Goal: Information Seeking & Learning: Compare options

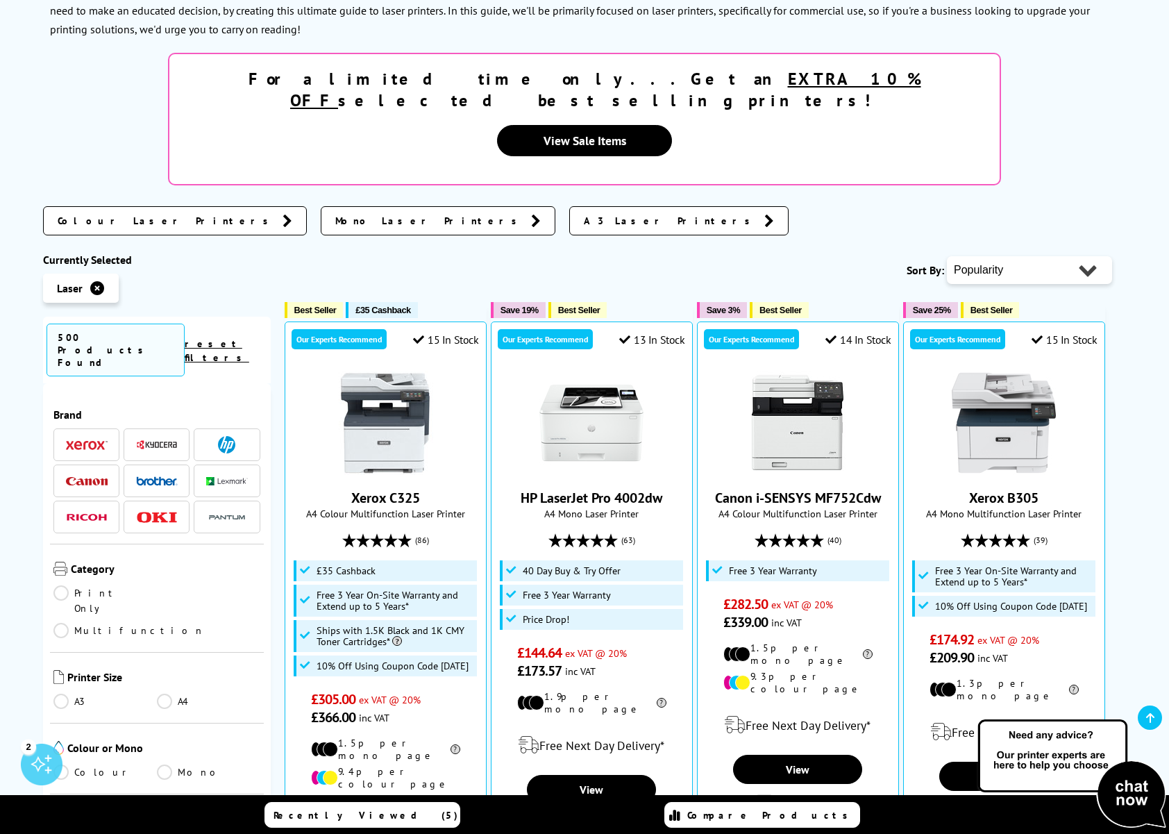
scroll to position [270, 0]
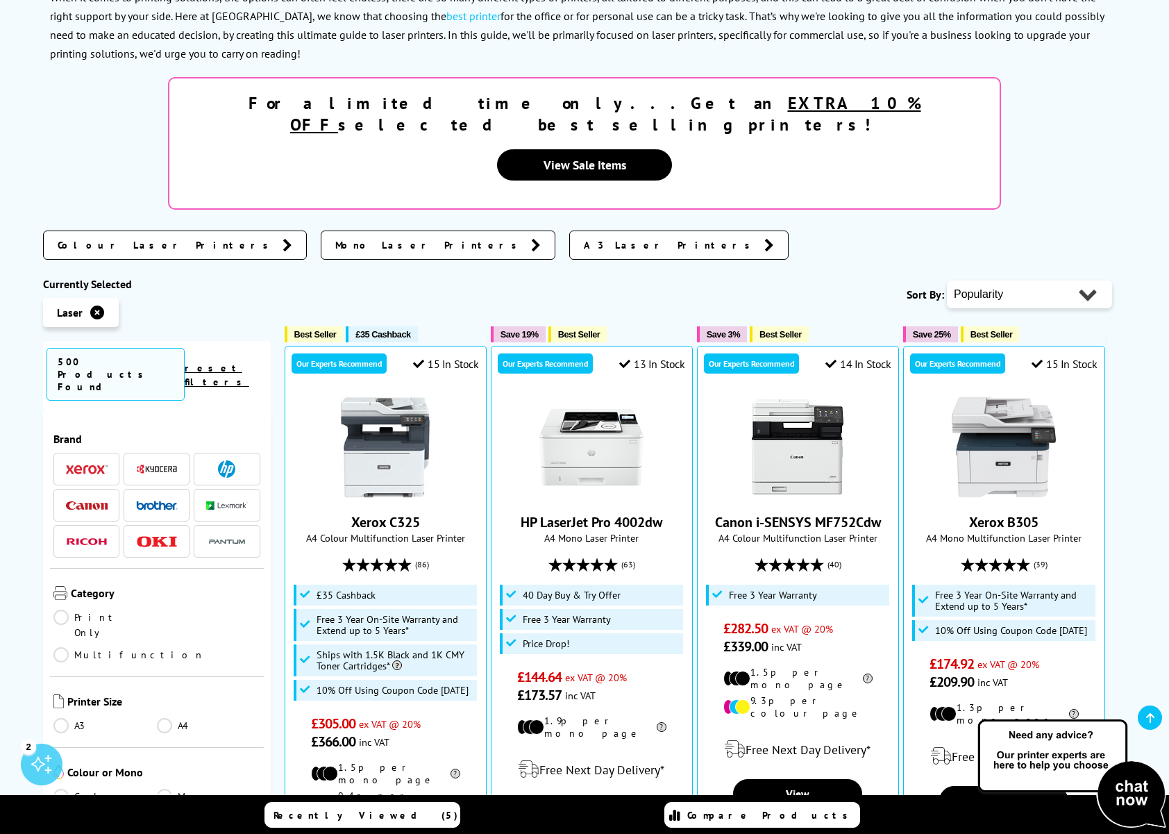
click at [69, 464] on img at bounding box center [87, 469] width 42 height 10
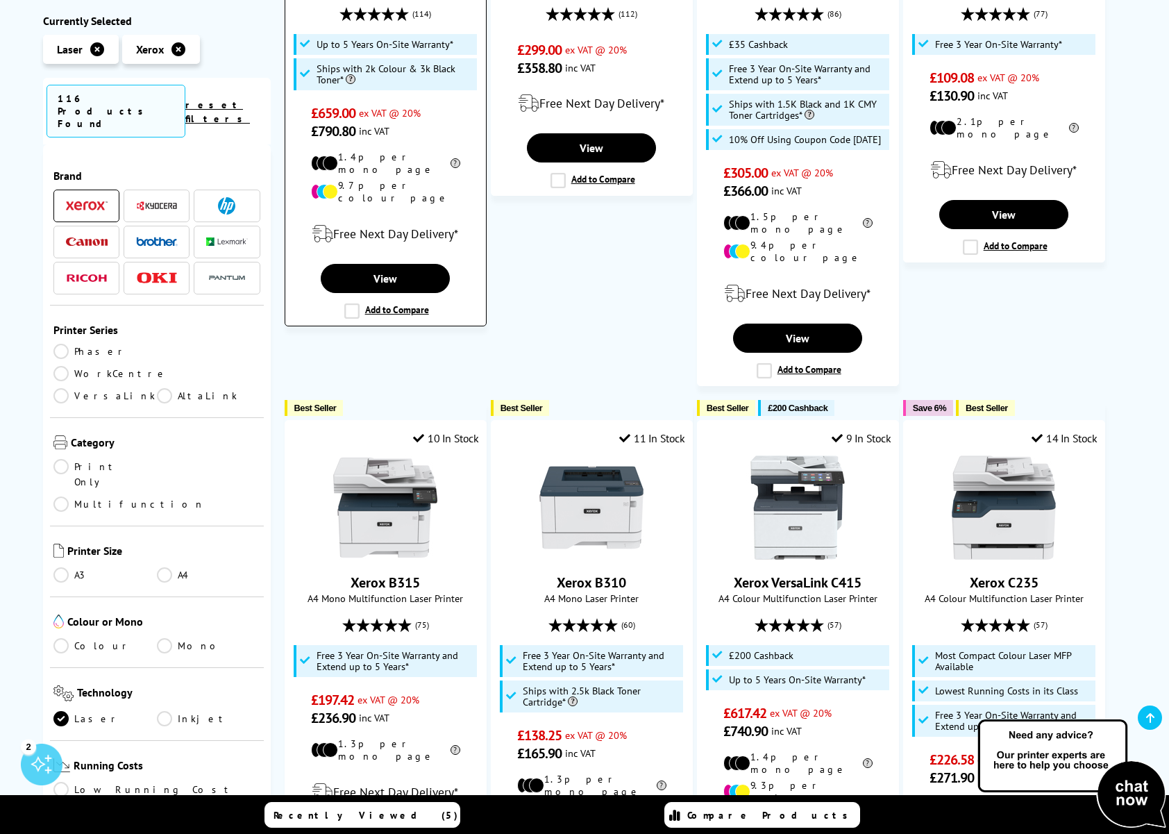
scroll to position [521, 0]
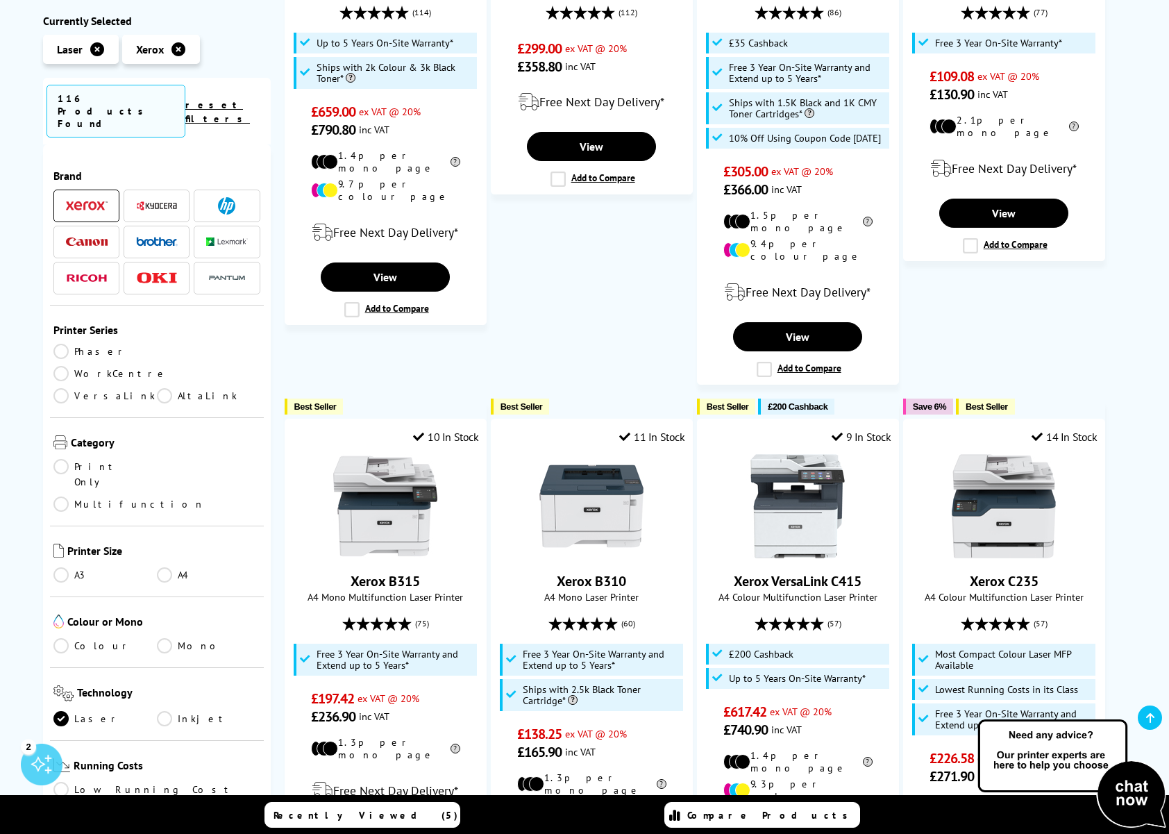
click at [77, 201] on img at bounding box center [87, 206] width 42 height 10
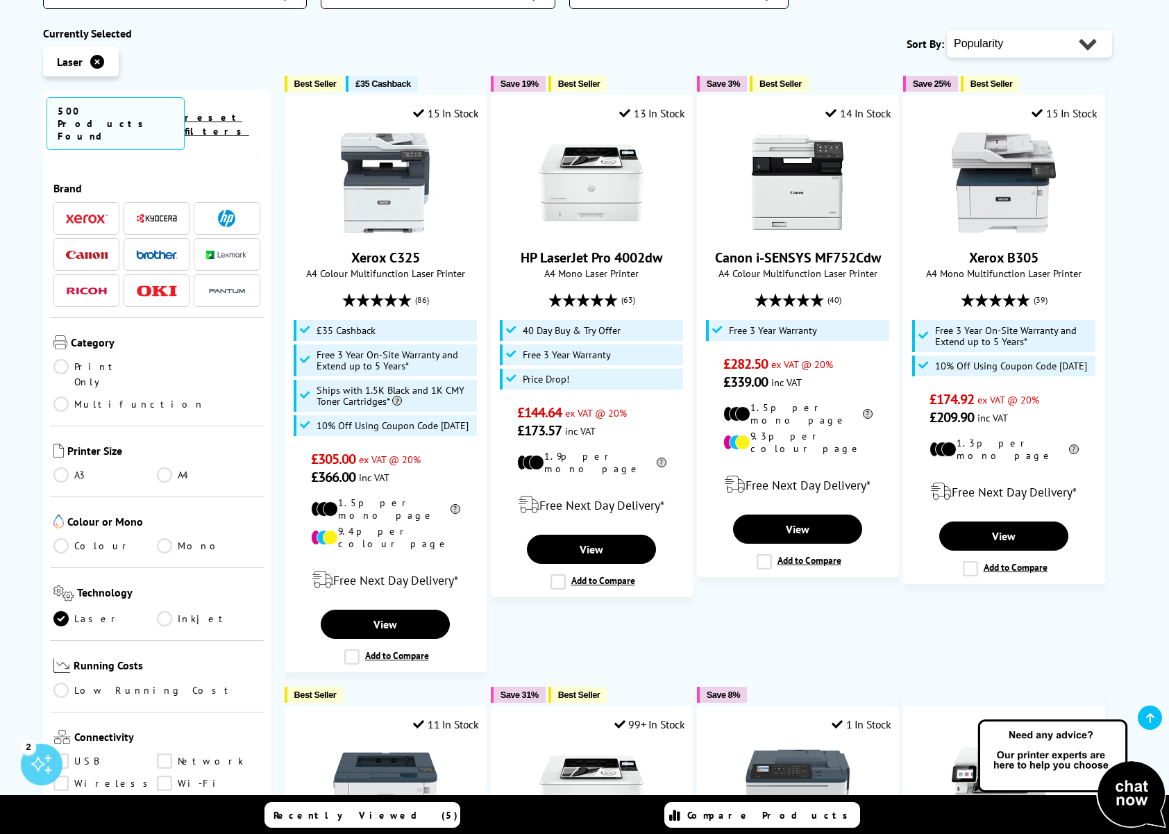
click at [103, 246] on span at bounding box center [87, 254] width 42 height 17
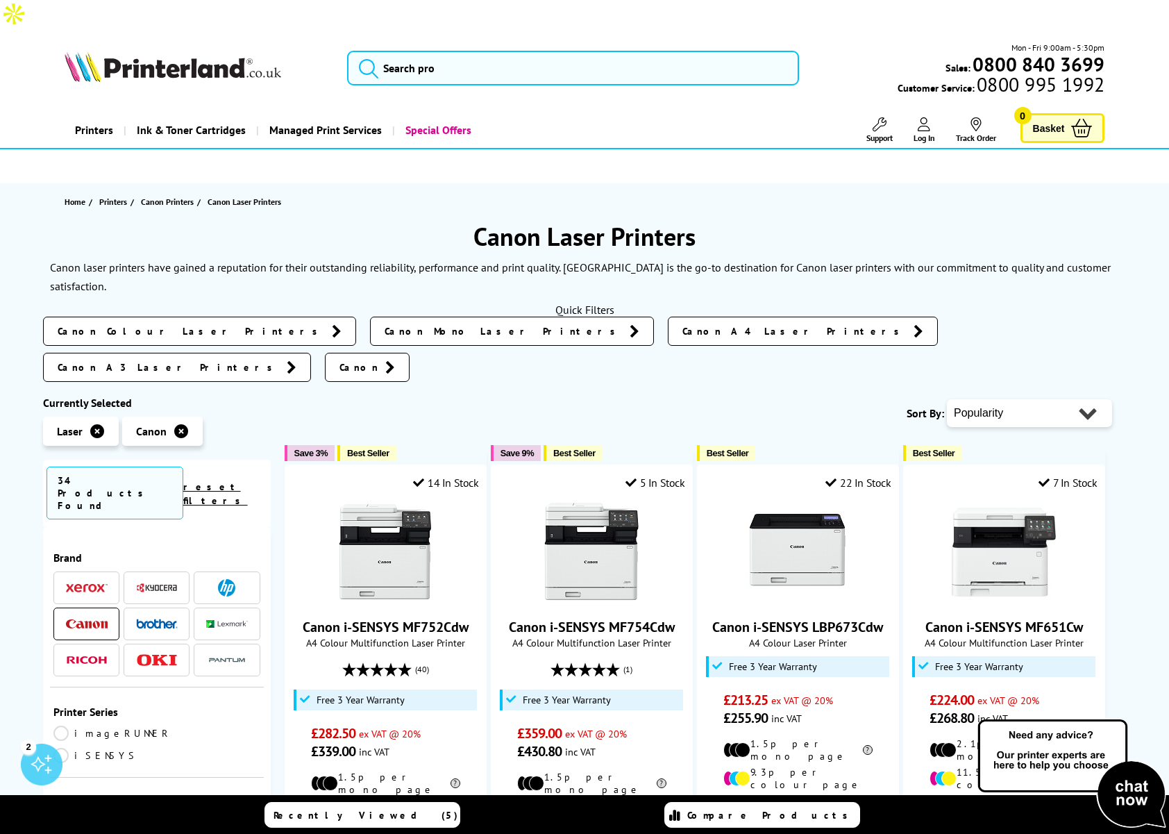
click at [78, 579] on span at bounding box center [87, 587] width 42 height 17
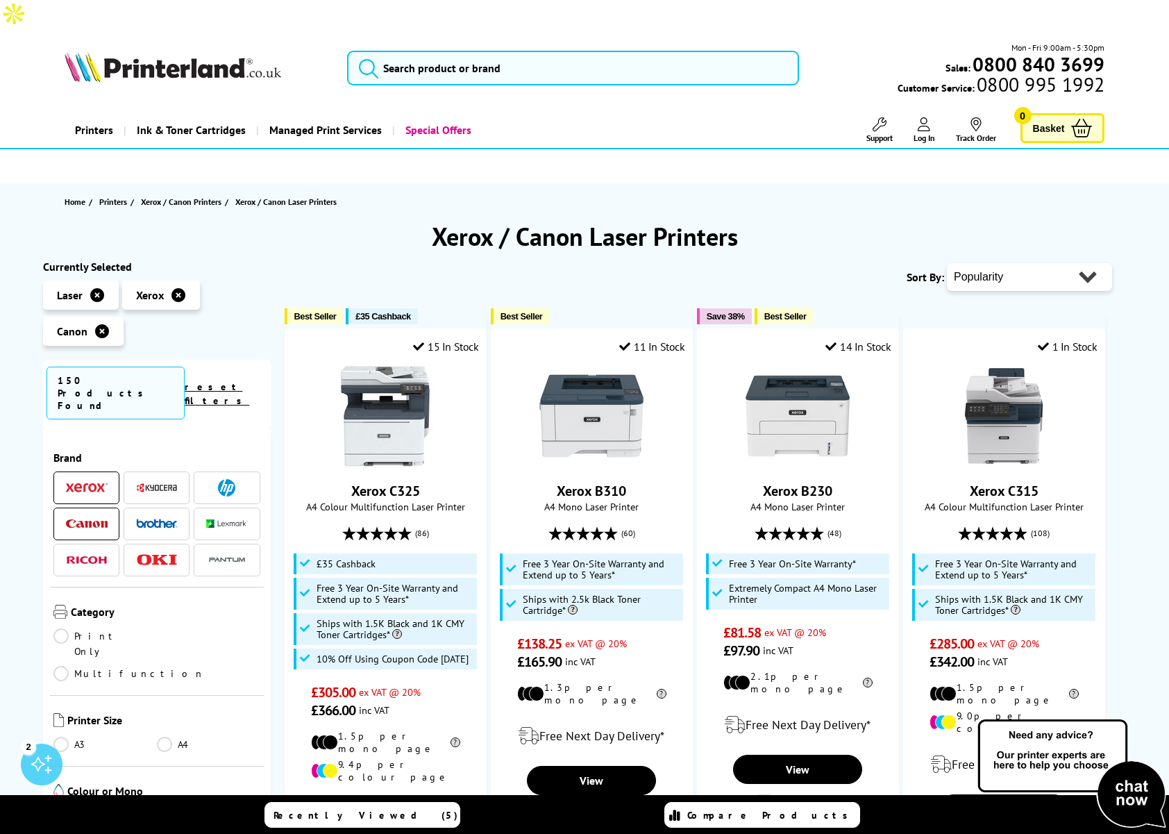
click at [85, 519] on img at bounding box center [87, 523] width 42 height 9
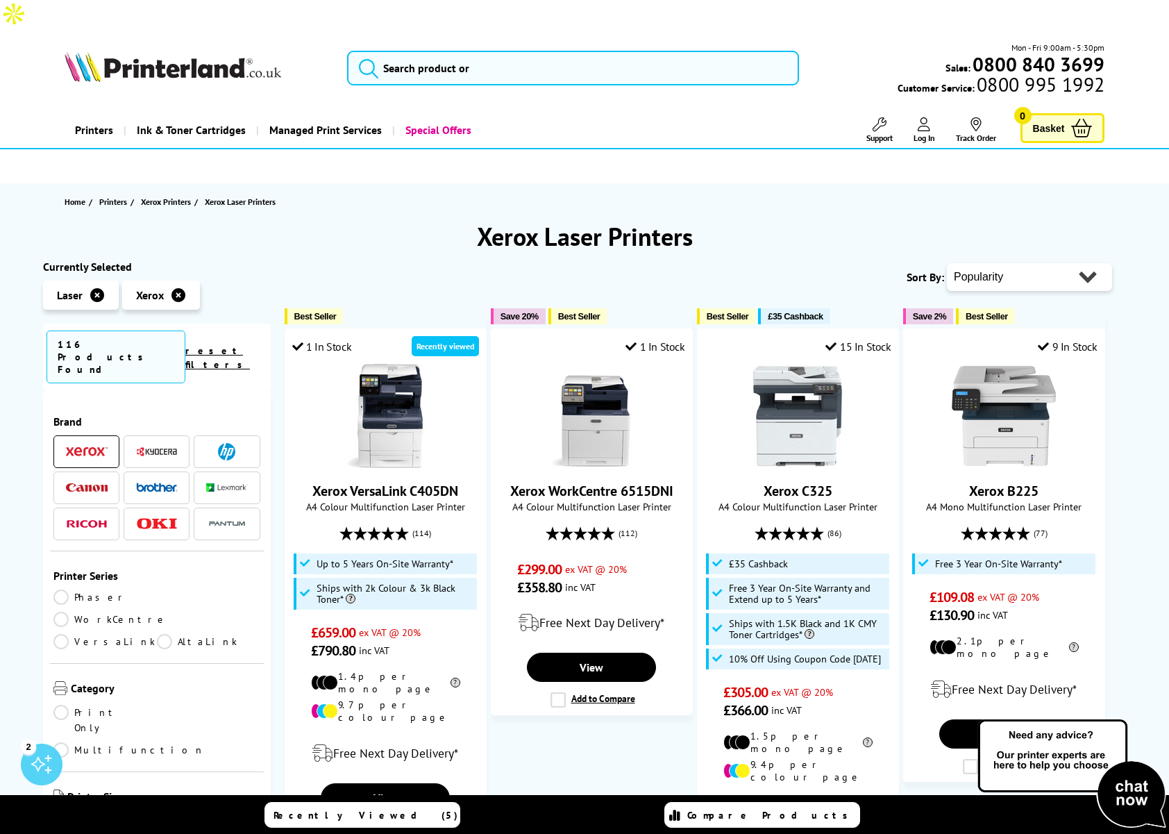
click at [74, 446] on img at bounding box center [87, 451] width 42 height 10
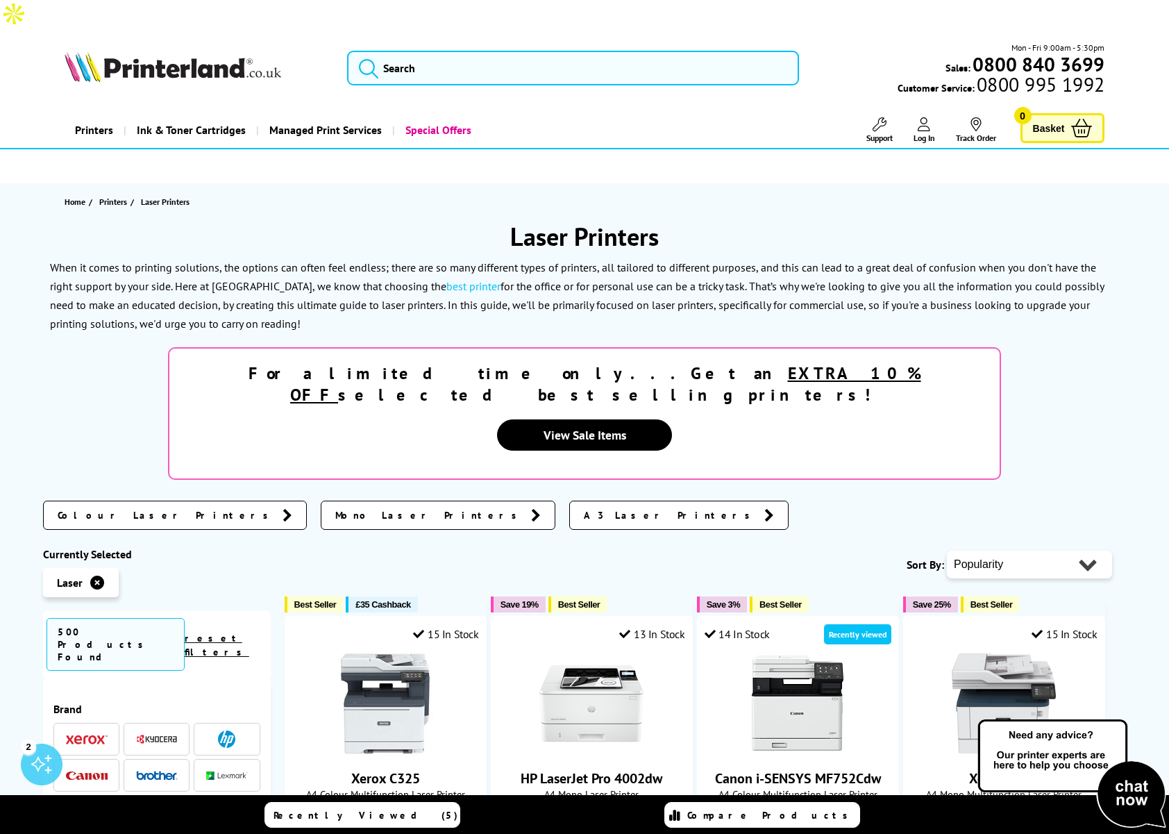
click at [169, 734] on img at bounding box center [157, 739] width 42 height 10
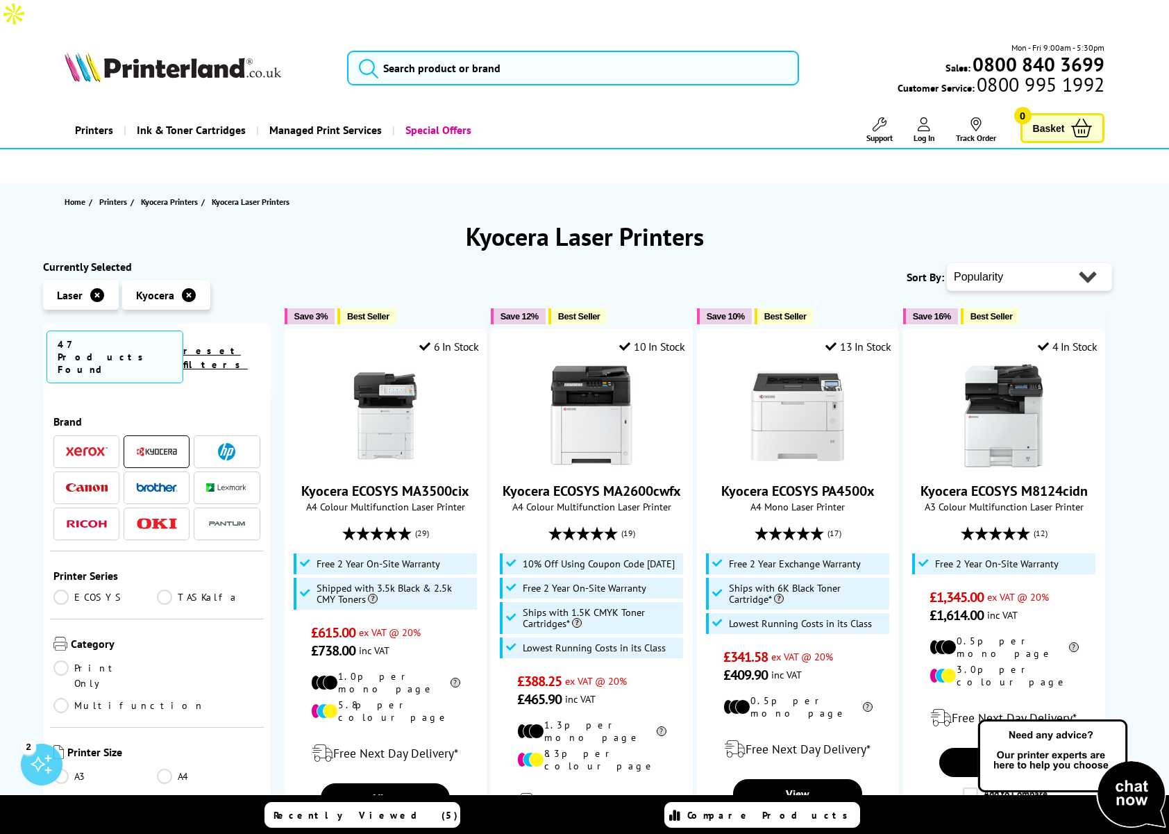
click at [159, 446] on img at bounding box center [157, 451] width 42 height 10
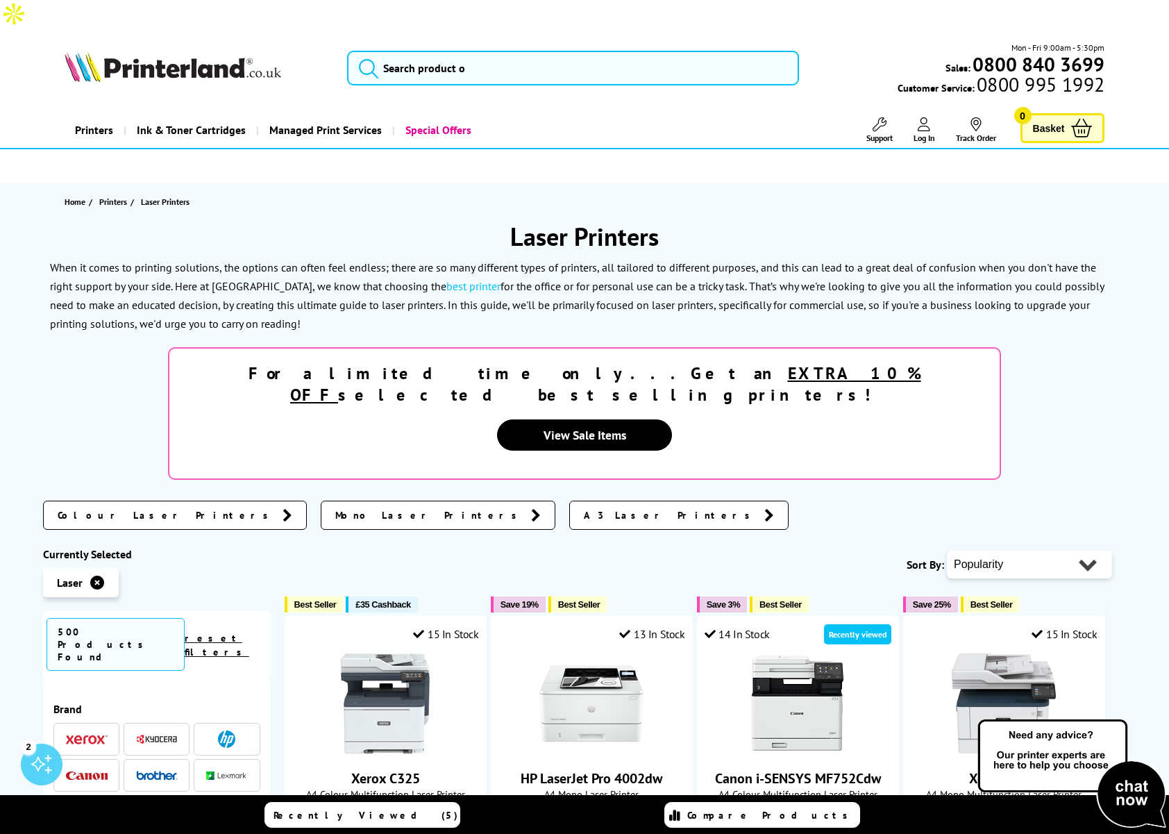
click at [218, 730] on img at bounding box center [226, 738] width 17 height 17
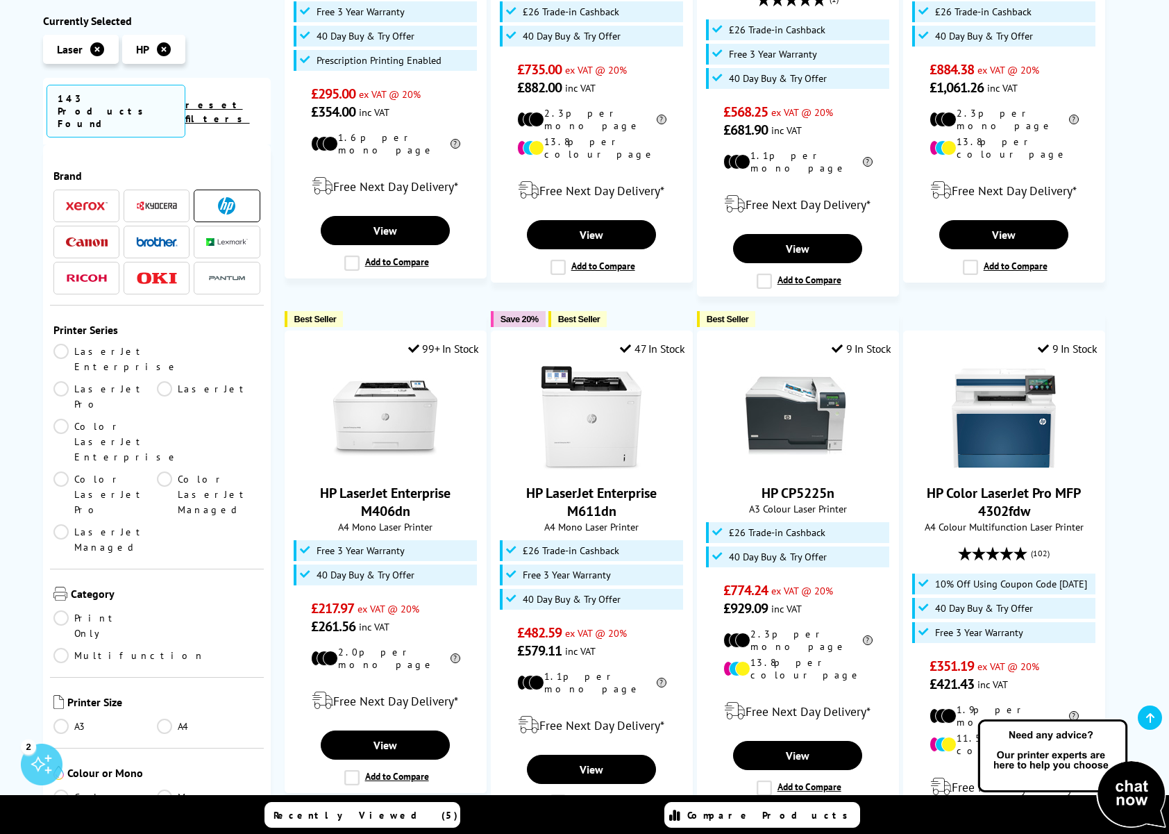
scroll to position [1515, 0]
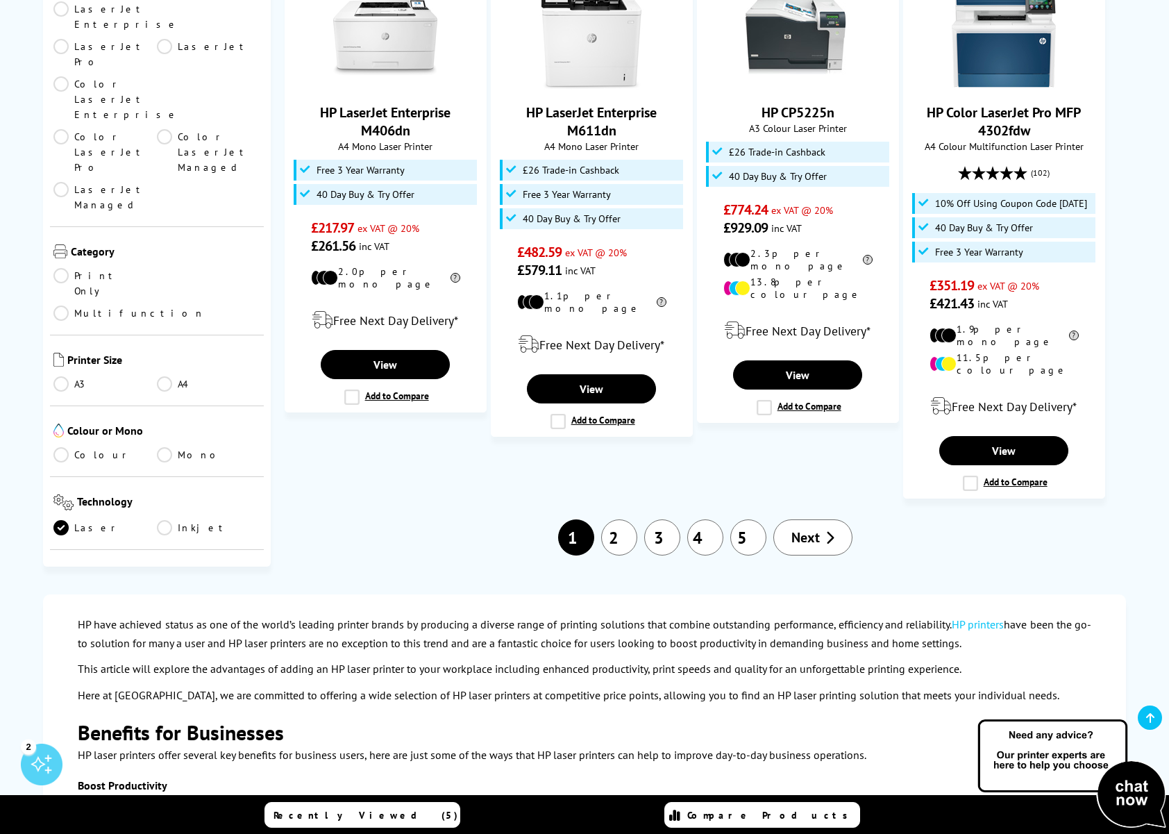
click at [618, 519] on link "2" at bounding box center [619, 537] width 36 height 36
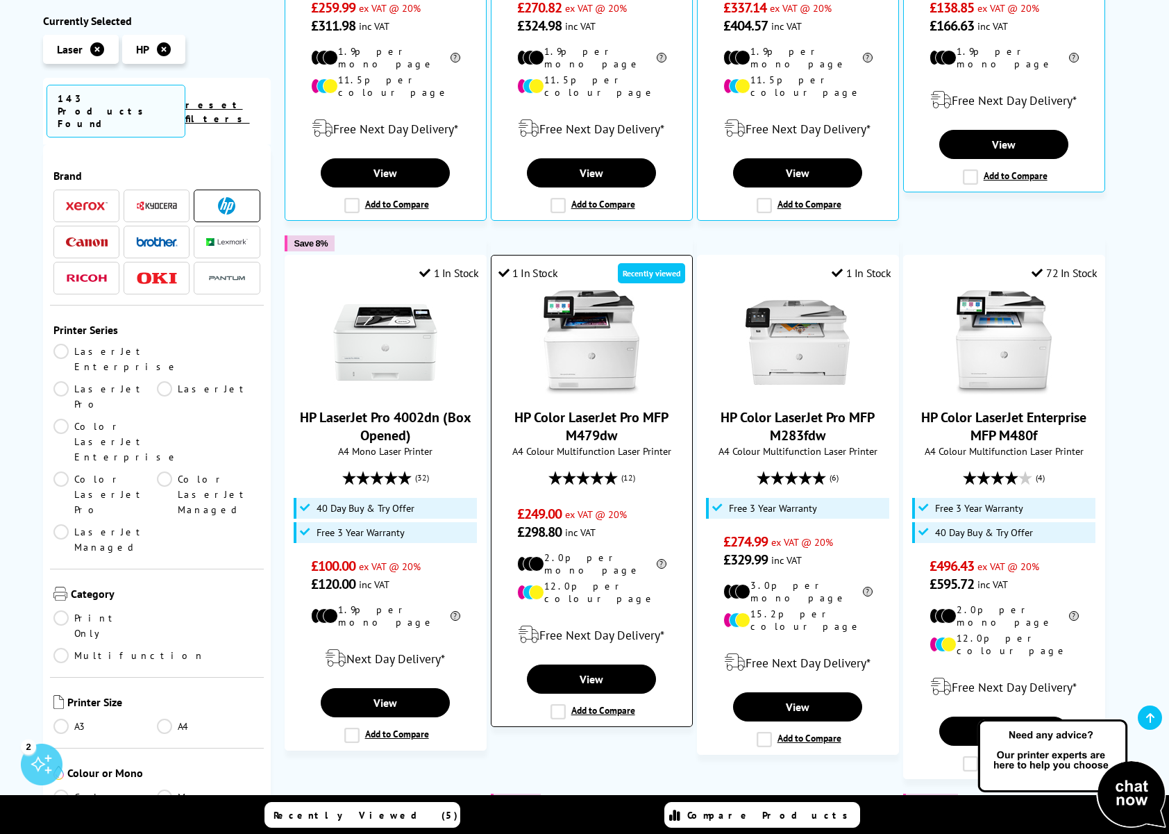
scroll to position [736, 0]
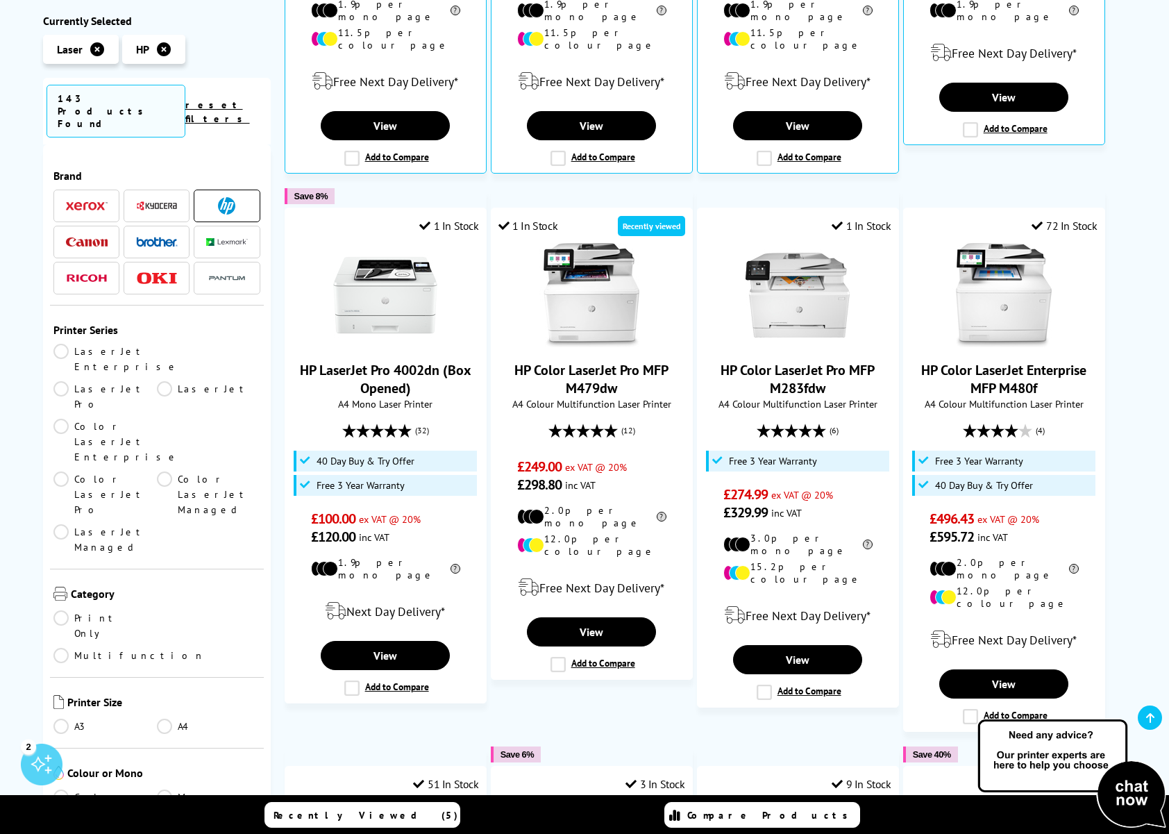
click at [224, 197] on img at bounding box center [226, 205] width 17 height 17
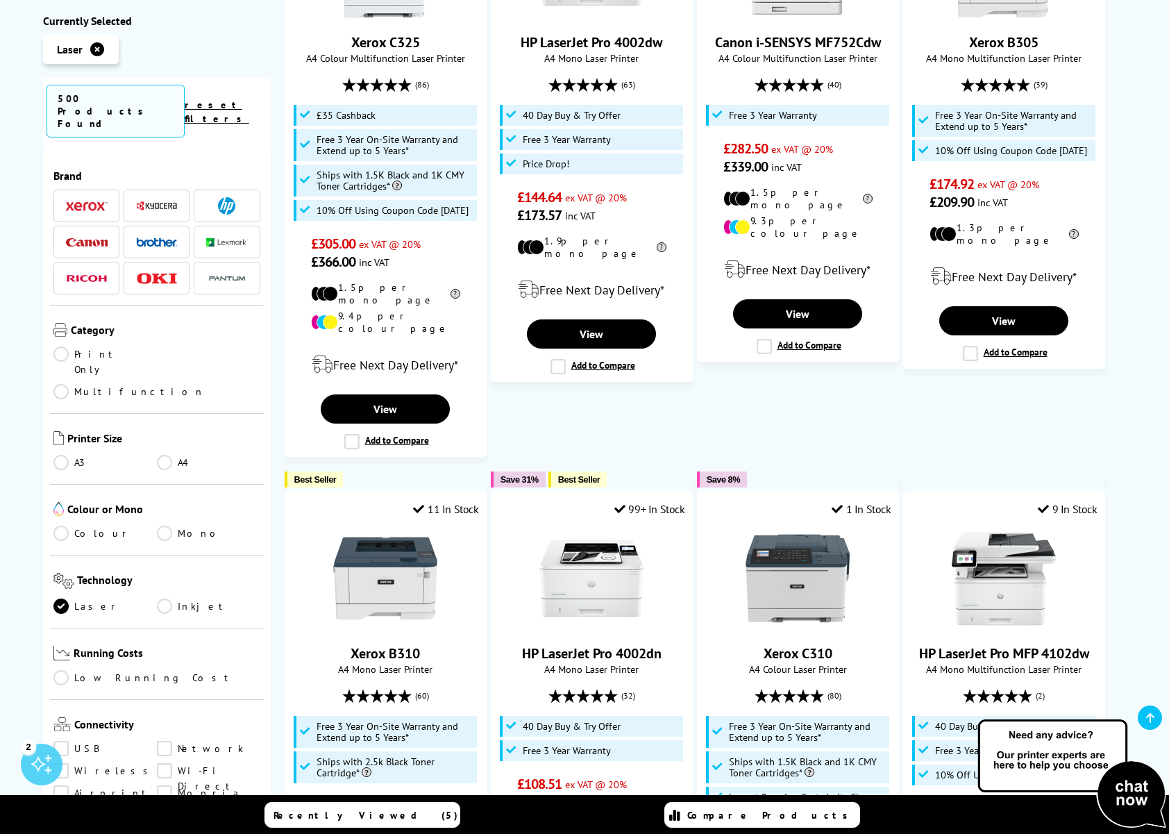
click at [160, 237] on img at bounding box center [157, 242] width 42 height 10
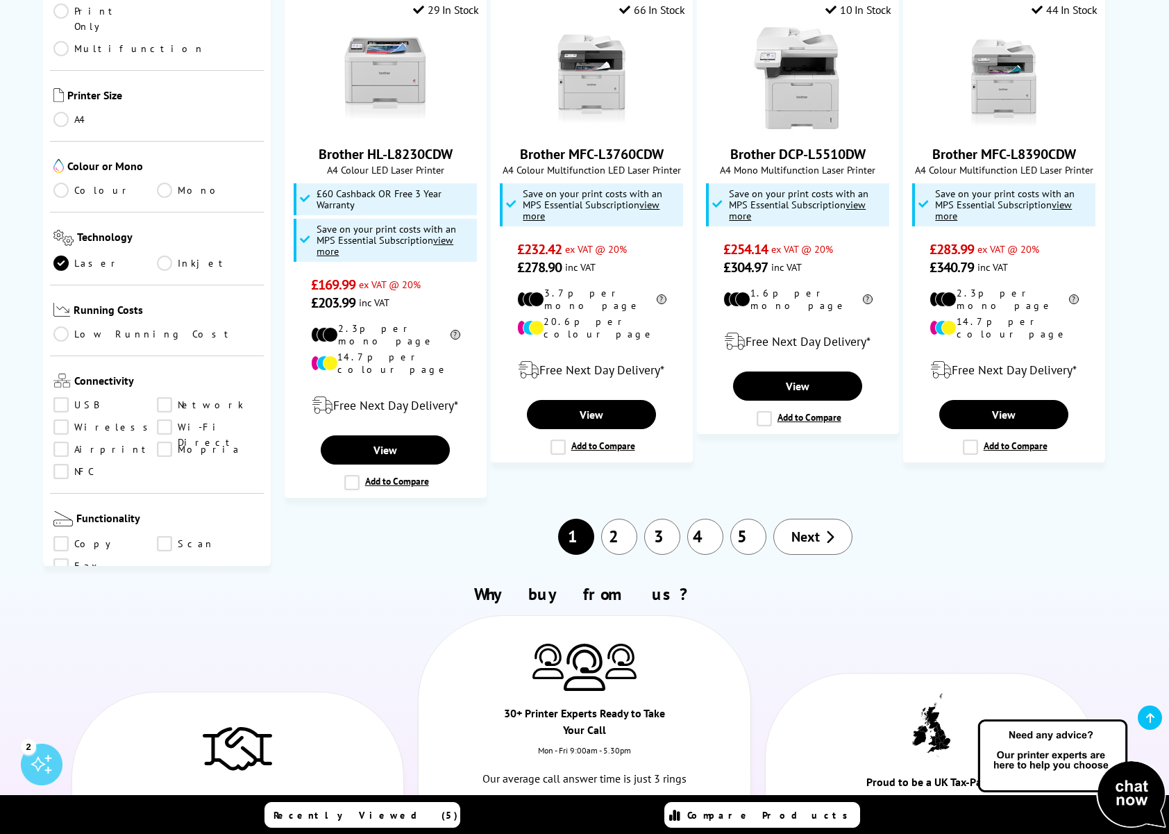
scroll to position [1470, 0]
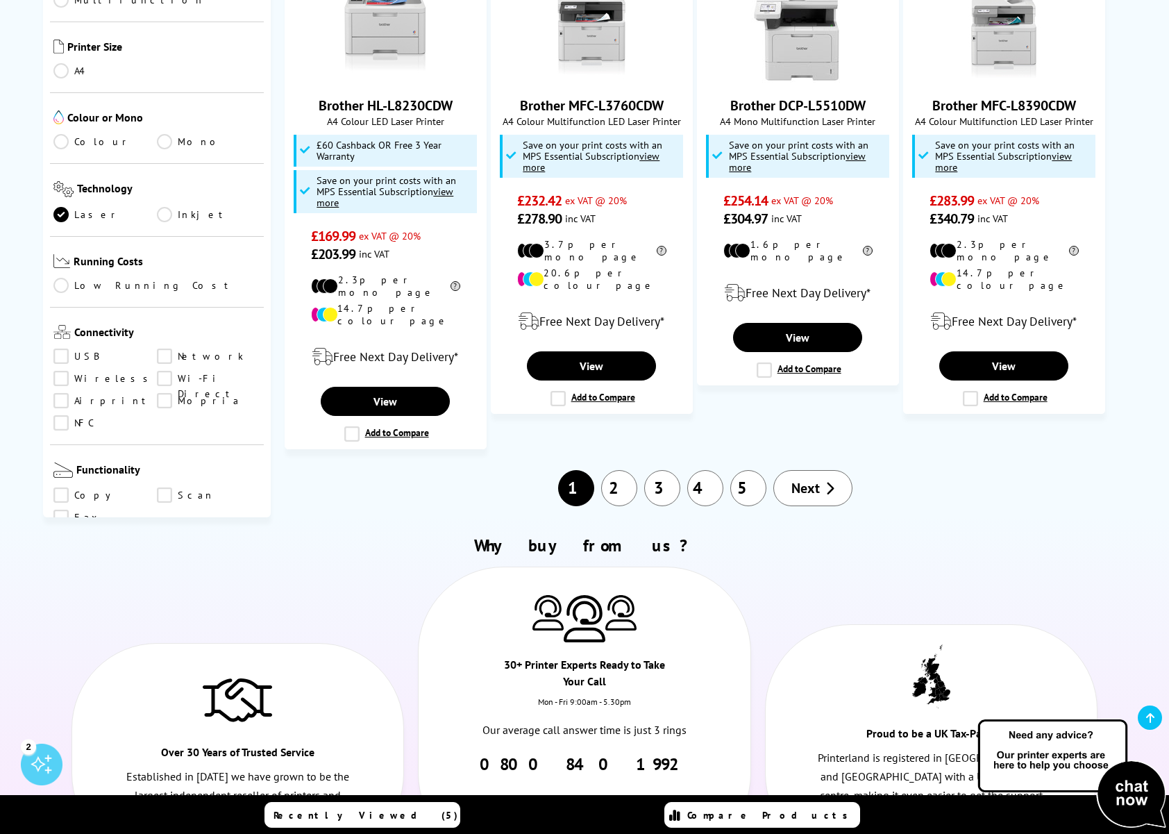
click at [620, 470] on link "2" at bounding box center [619, 488] width 36 height 36
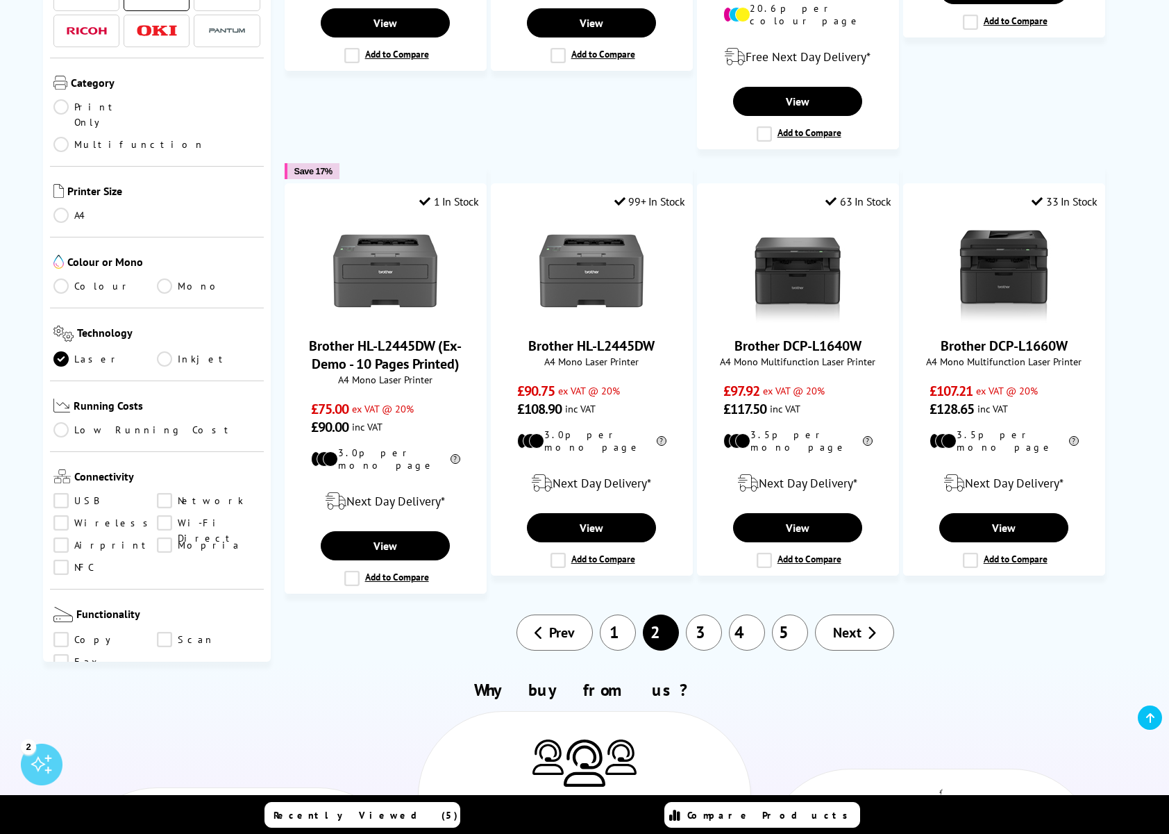
scroll to position [1198, 0]
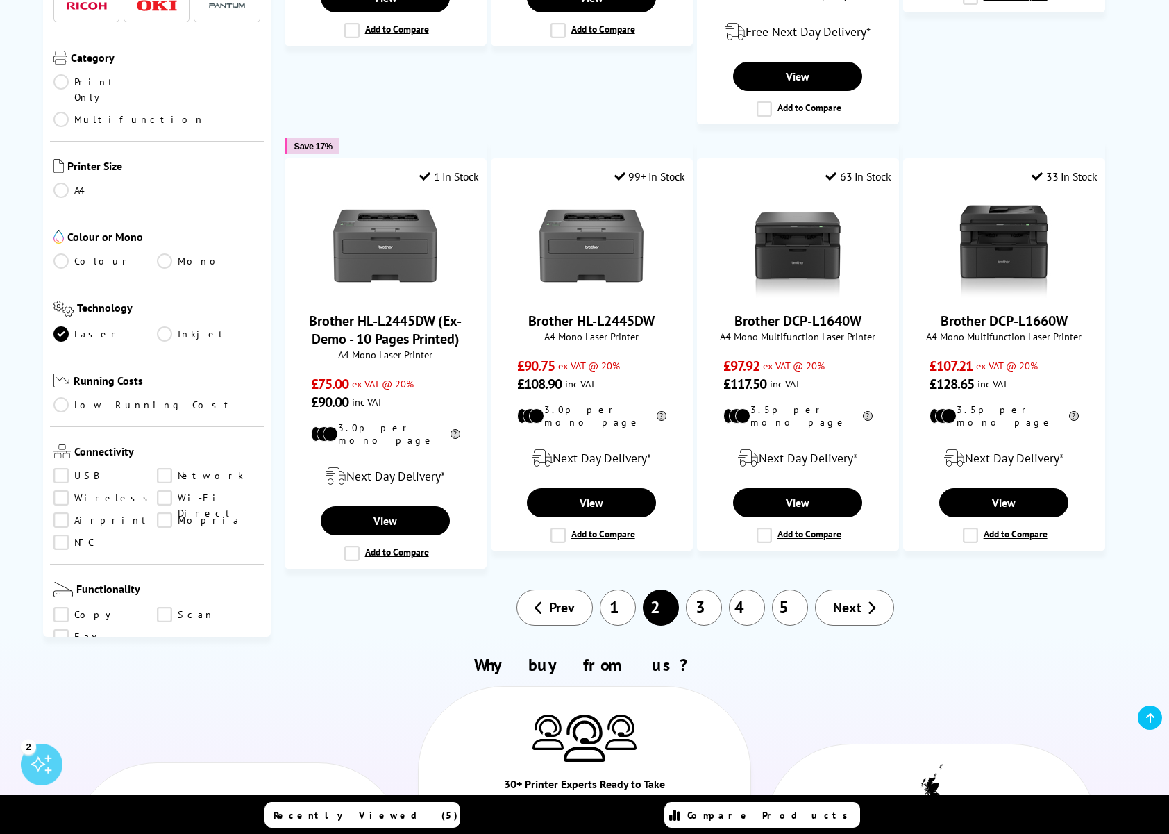
click at [720, 589] on link "3" at bounding box center [704, 607] width 36 height 36
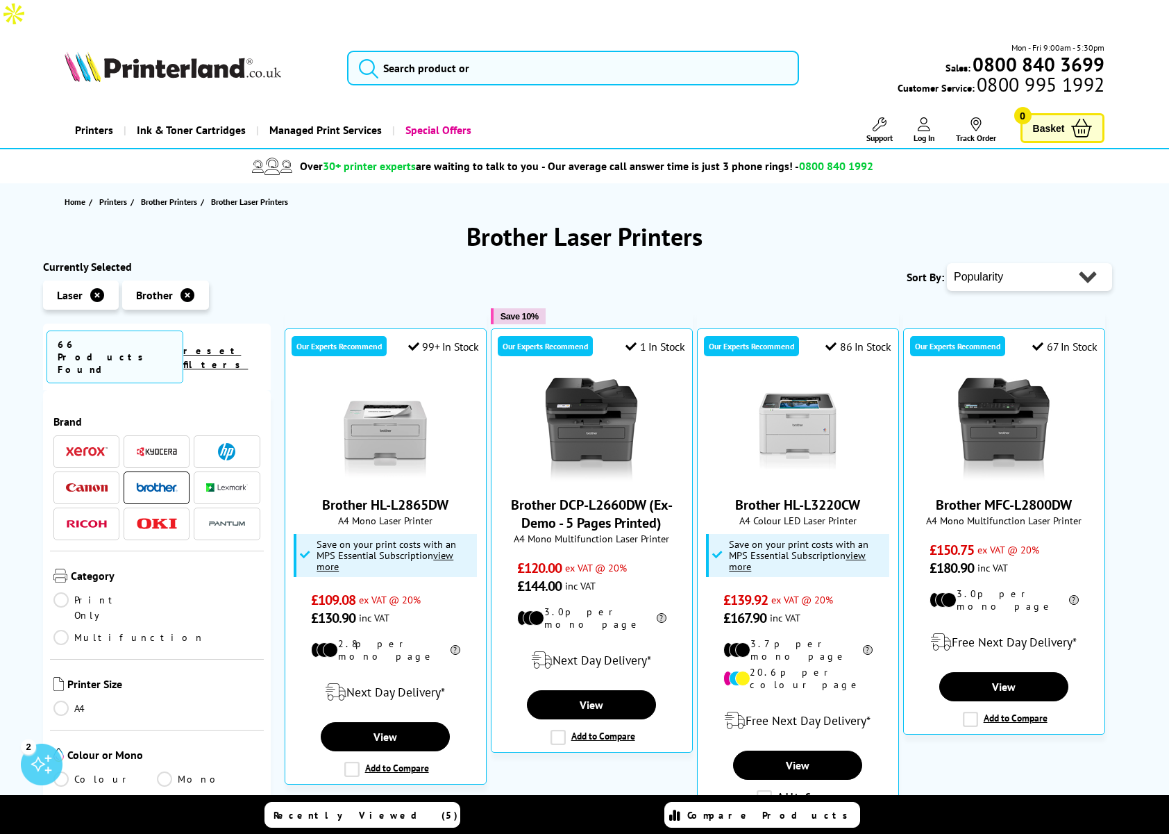
click at [161, 479] on span at bounding box center [157, 487] width 42 height 17
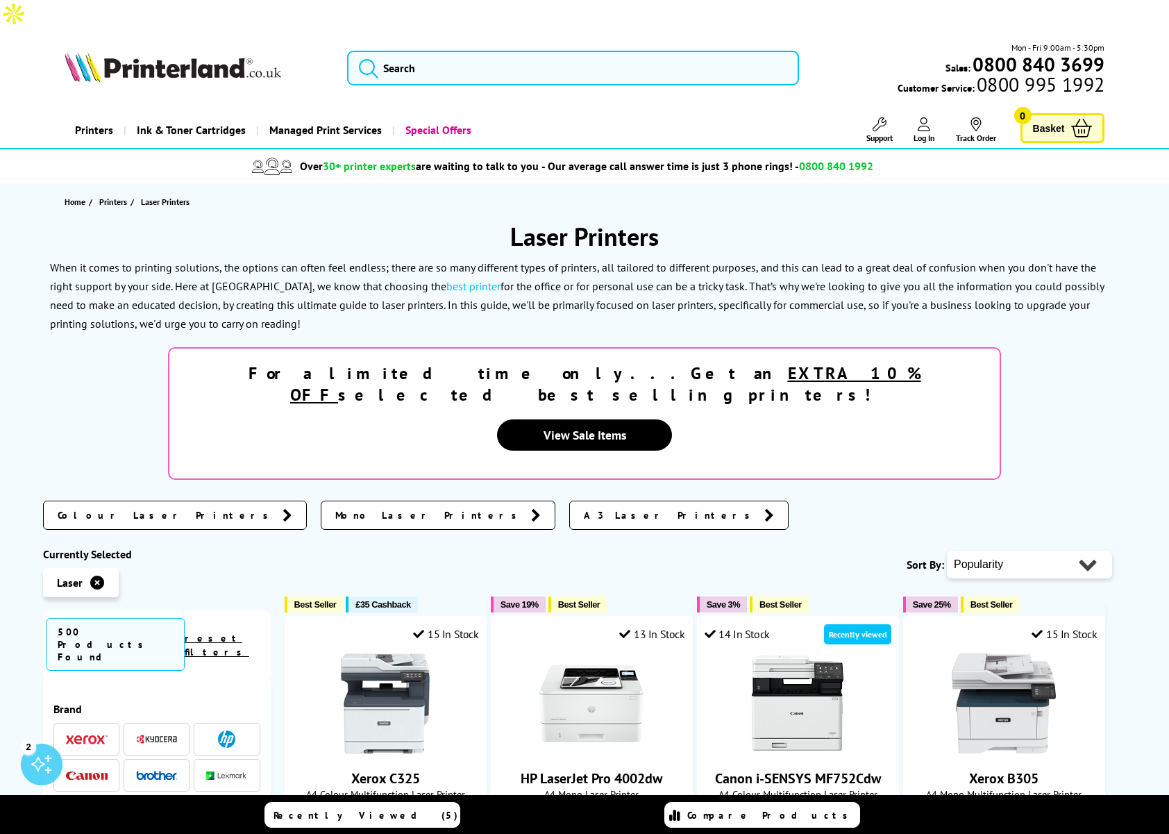
click at [234, 766] on span at bounding box center [227, 774] width 42 height 17
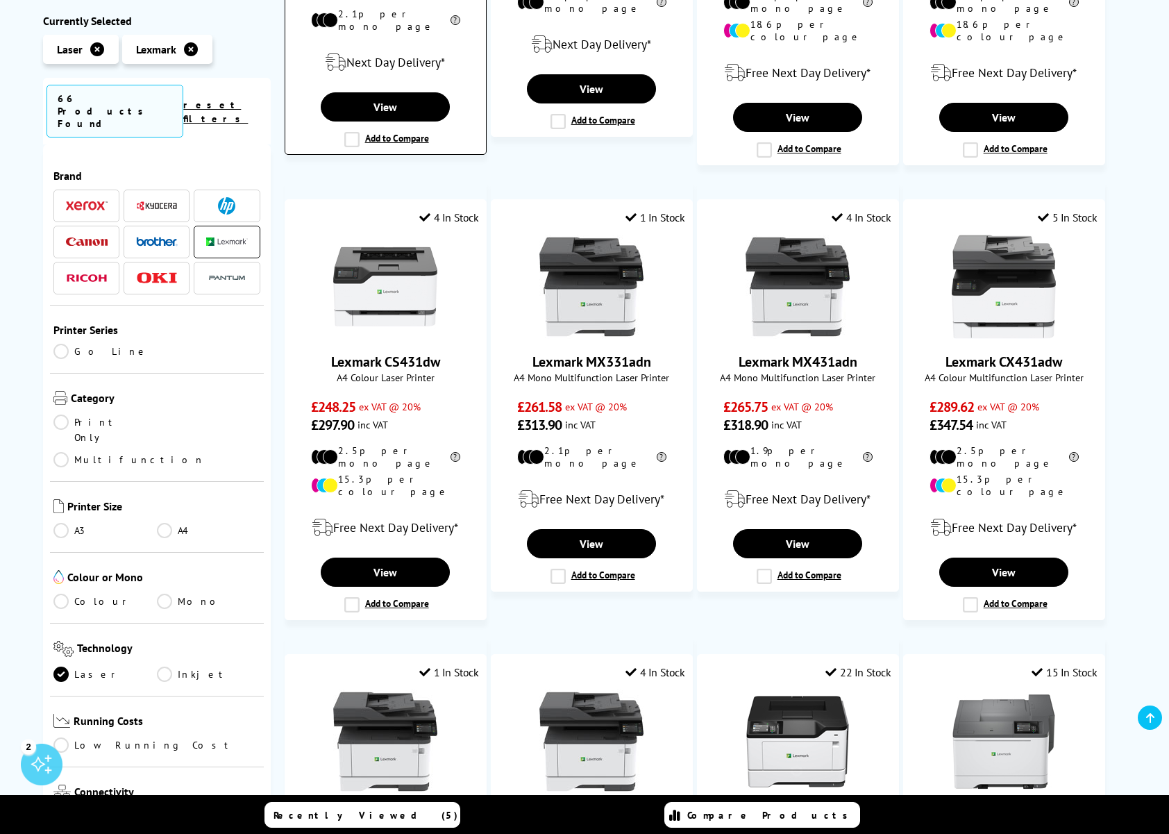
scroll to position [583, 0]
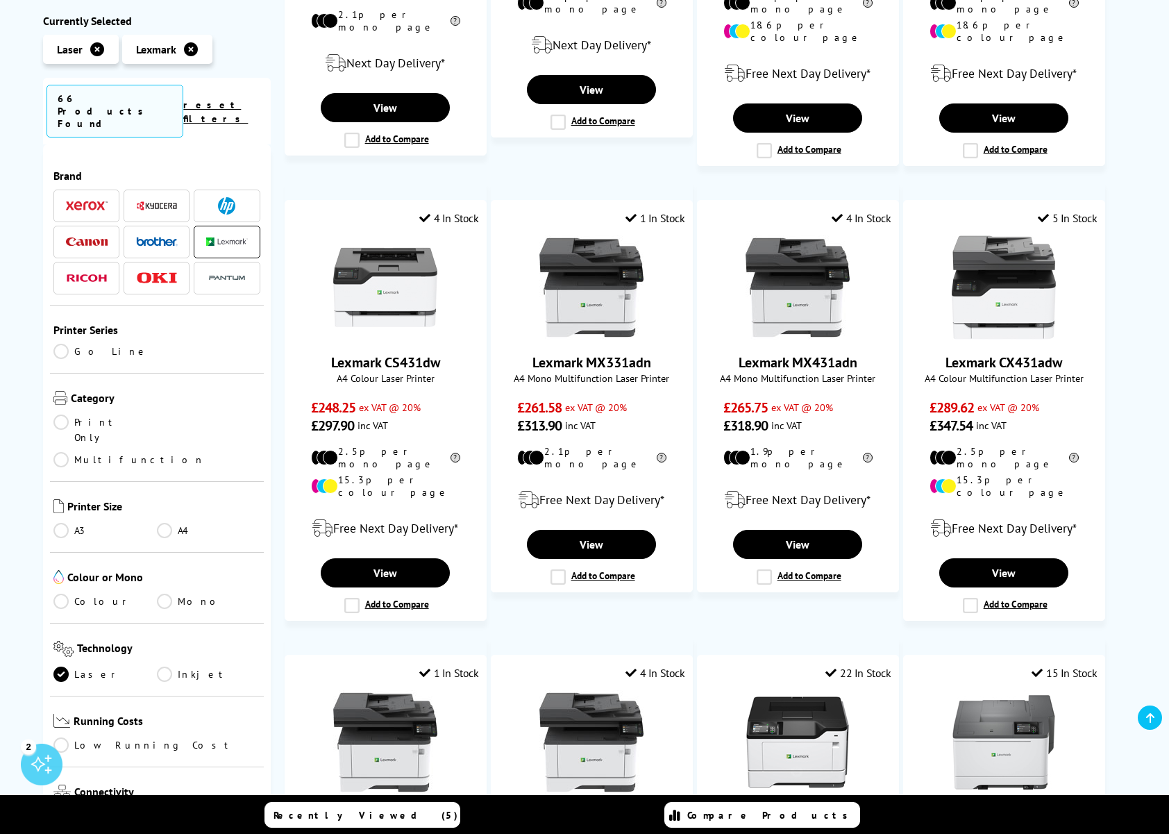
click at [210, 238] on img at bounding box center [227, 242] width 42 height 8
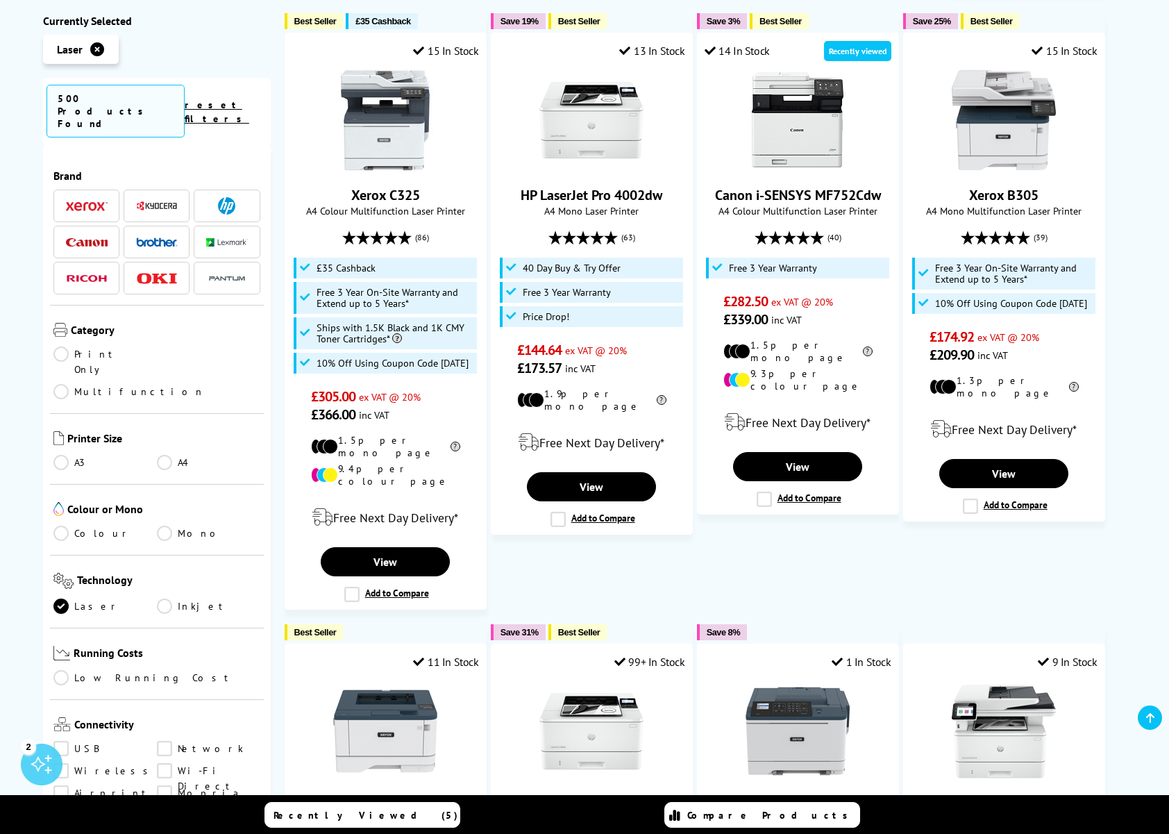
click at [84, 269] on span at bounding box center [87, 277] width 42 height 17
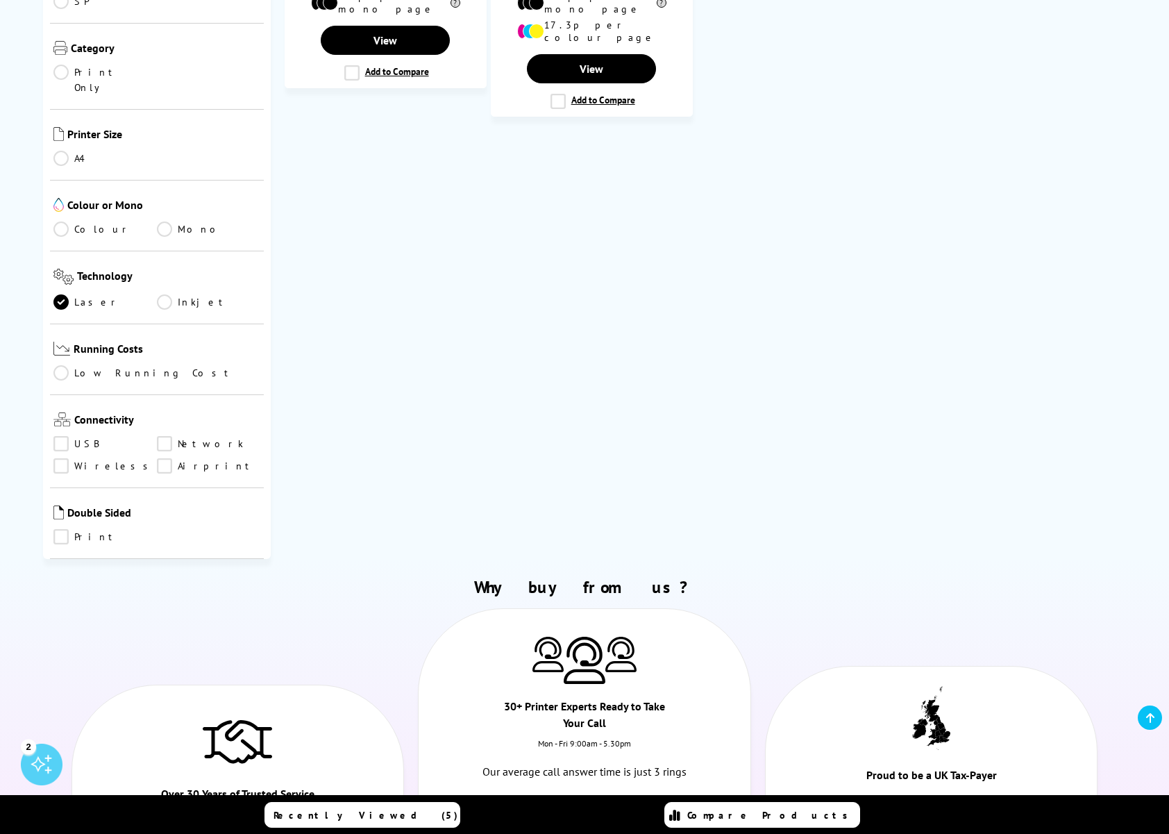
scroll to position [101, 0]
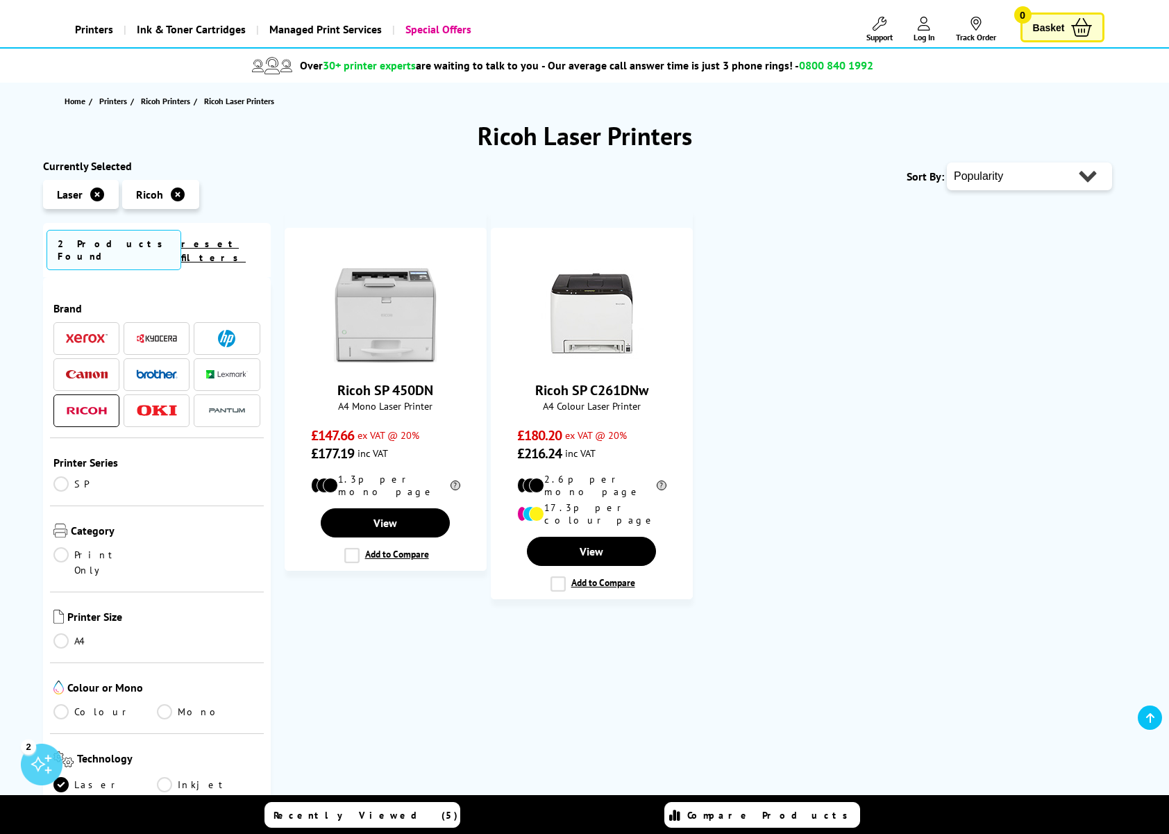
click at [78, 407] on img at bounding box center [87, 411] width 42 height 8
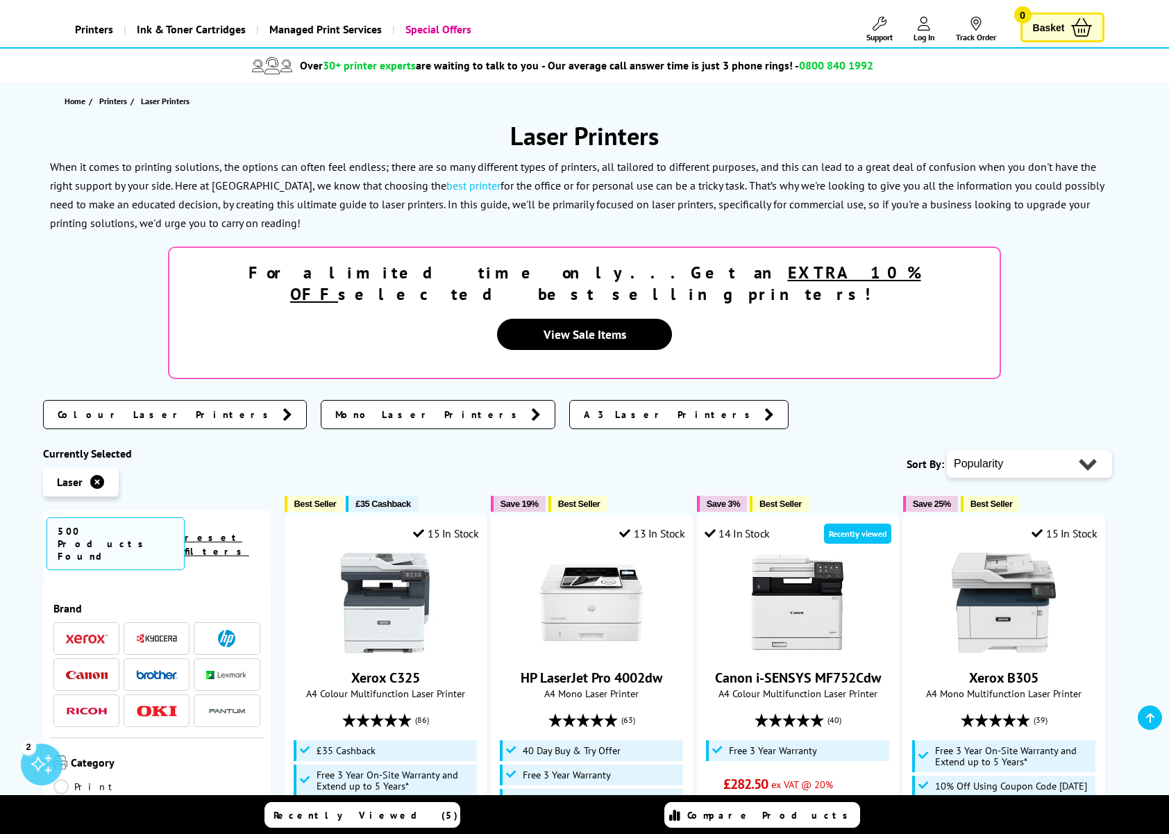
click at [142, 705] on img at bounding box center [157, 711] width 42 height 12
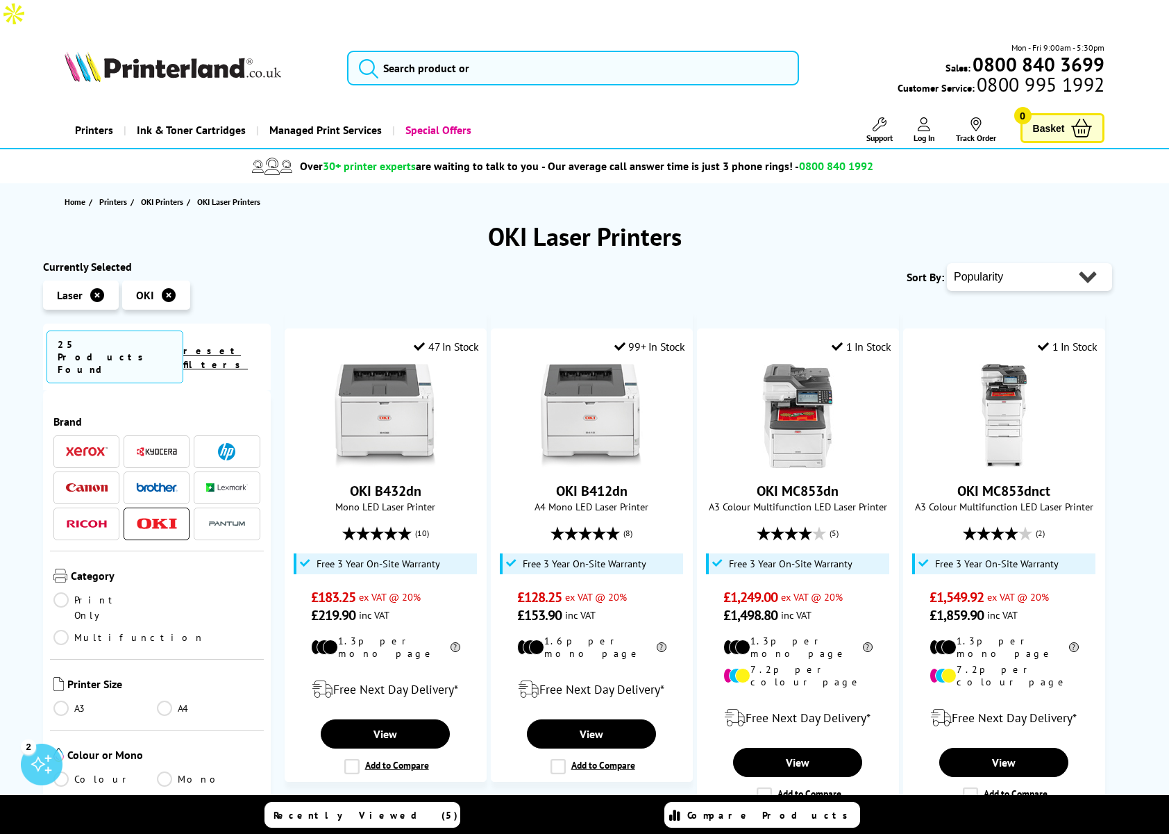
click at [140, 518] on img at bounding box center [157, 524] width 42 height 12
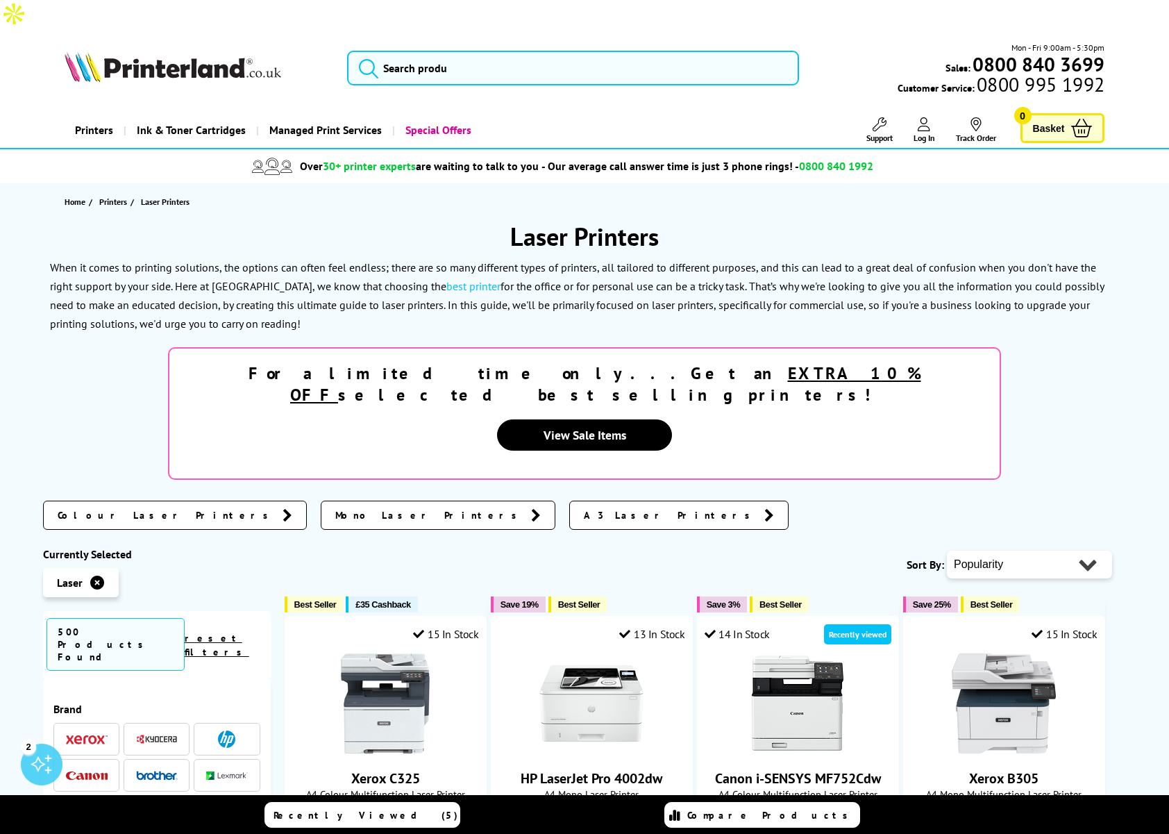
click at [226, 803] on img at bounding box center [227, 811] width 42 height 17
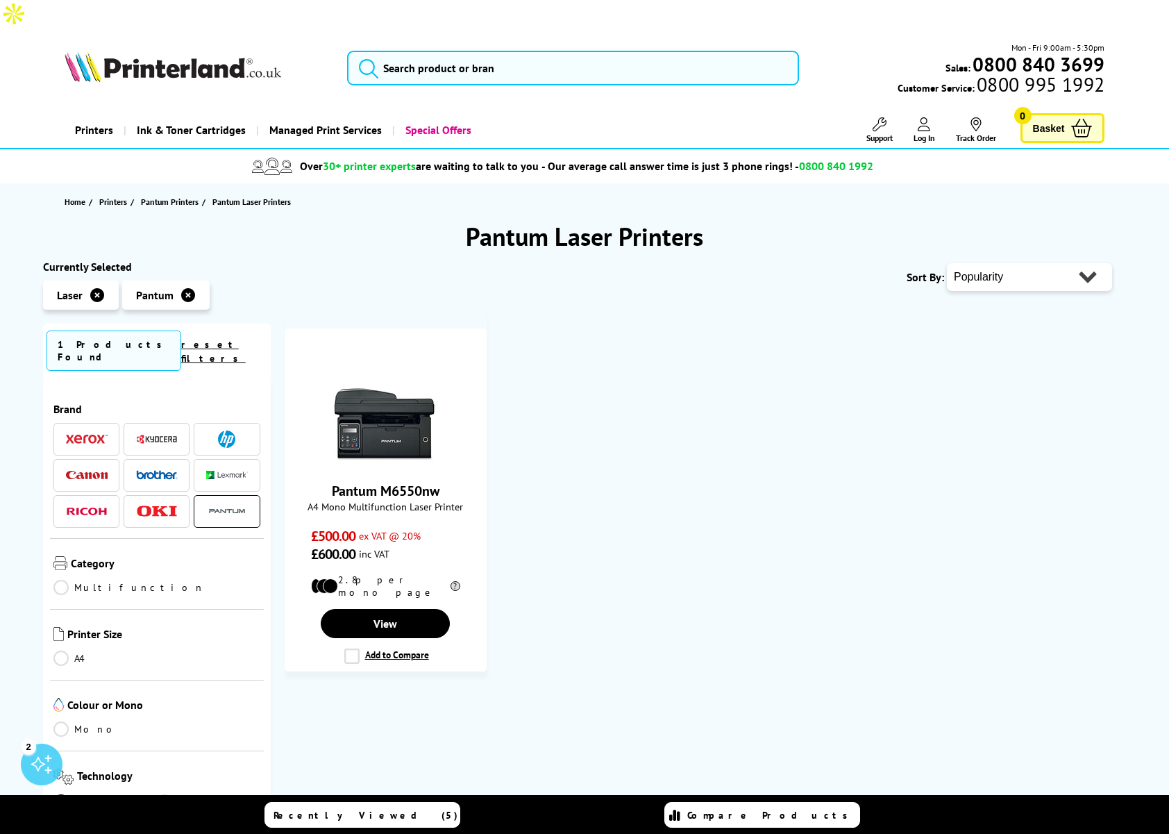
click at [264, 625] on div "Home Printers Pantum Printers Pantum Laser Printers Pantum Laser Printers Curre…" at bounding box center [584, 662] width 1169 height 959
click at [219, 495] on li at bounding box center [227, 511] width 66 height 33
click at [218, 503] on img at bounding box center [227, 511] width 42 height 17
